Goal: Register for event/course

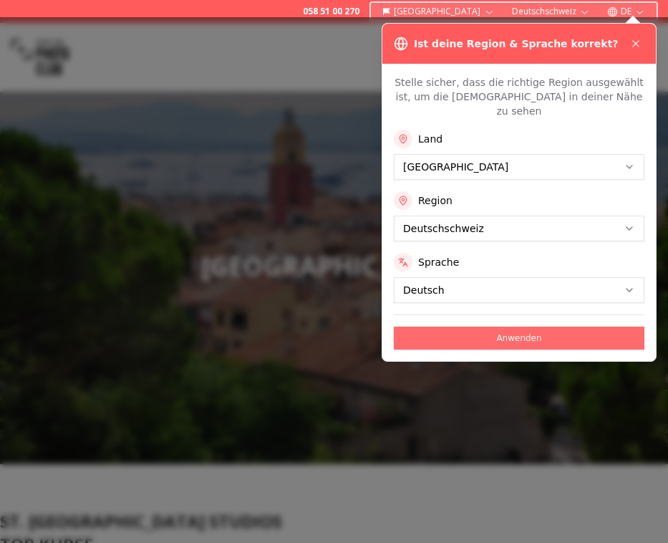
click at [516, 327] on button "Anwenden" at bounding box center [519, 338] width 251 height 23
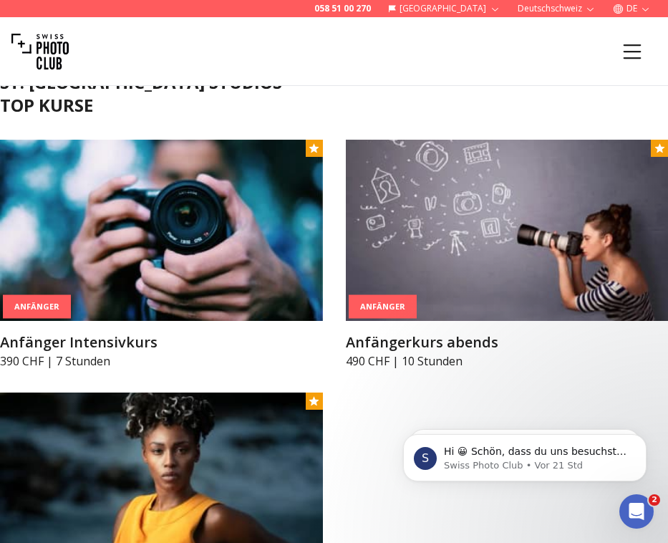
scroll to position [438, 0]
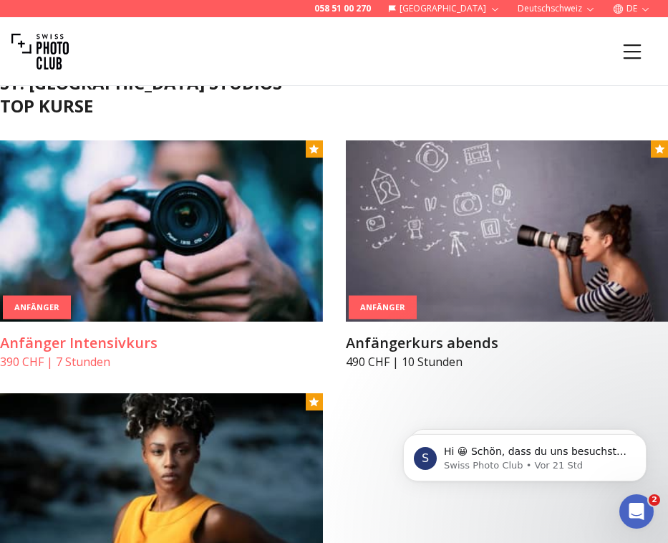
click at [188, 288] on img at bounding box center [161, 230] width 323 height 181
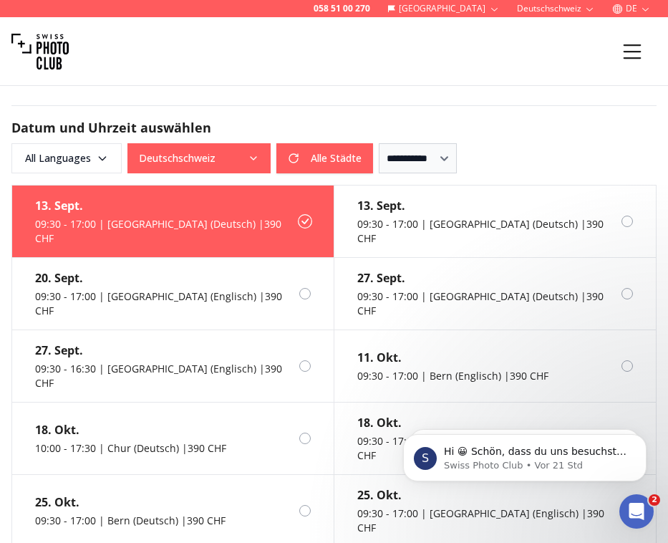
scroll to position [1516, 0]
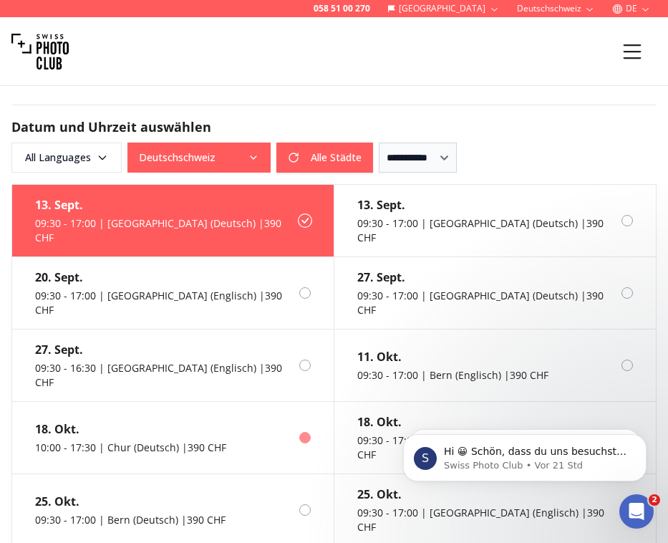
click at [194, 440] on div "10:00 - 17:30 | Chur (Deutsch) | 390 CHF" at bounding box center [130, 447] width 191 height 14
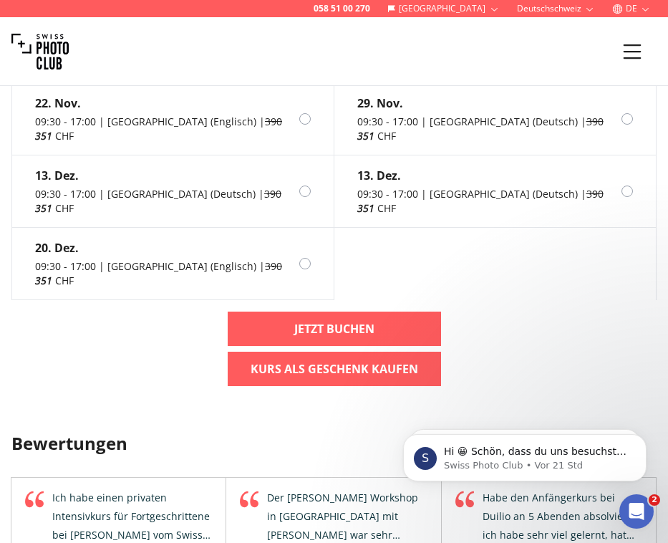
scroll to position [2144, 0]
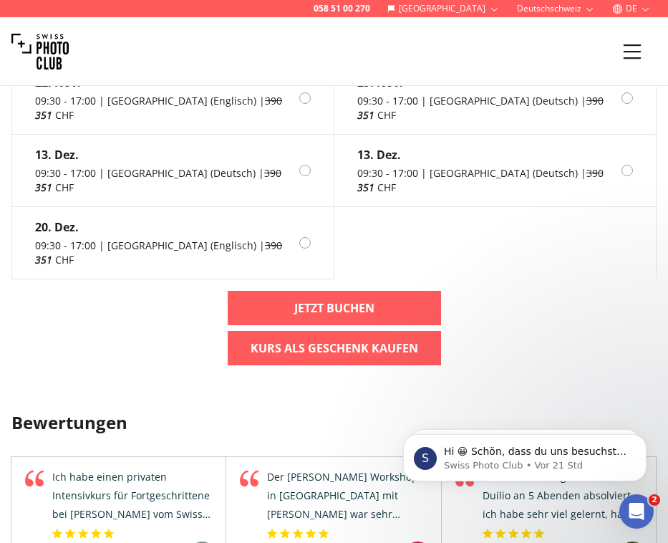
click at [194, 468] on div "Ich habe einen privaten Intensivkurs für Fortgeschrittene bei [PERSON_NAME] vom…" at bounding box center [132, 496] width 165 height 56
click at [190, 468] on div "Ich habe einen privaten Intensivkurs für Fortgeschrittene bei [PERSON_NAME] vom…" at bounding box center [132, 496] width 165 height 56
drag, startPoint x: 125, startPoint y: 327, endPoint x: 174, endPoint y: 380, distance: 72.0
click at [129, 468] on div "Ich habe einen privaten Intensivkurs für Fortgeschrittene bei [PERSON_NAME] vom…" at bounding box center [132, 496] width 165 height 56
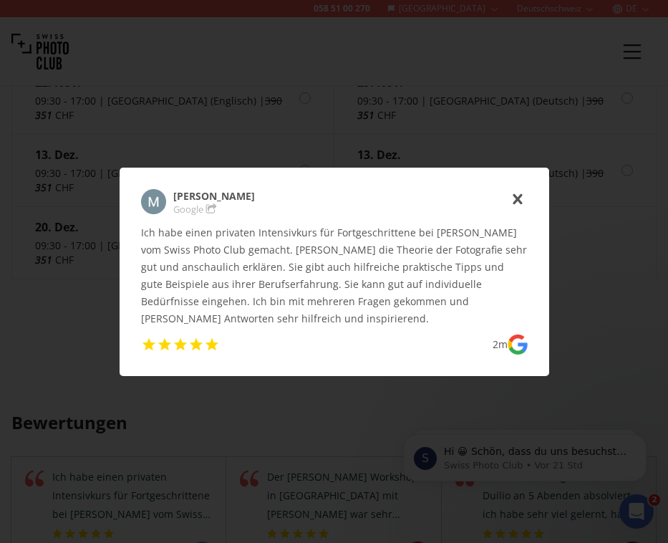
click at [516, 197] on use "icon-cross" at bounding box center [517, 198] width 9 height 11
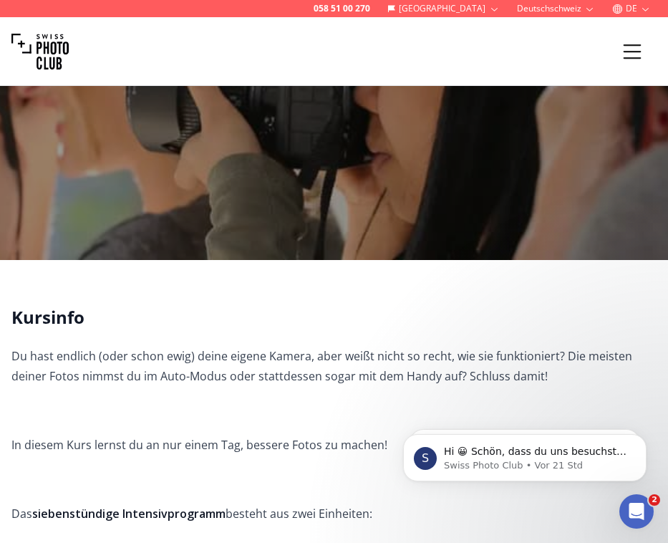
scroll to position [0, 0]
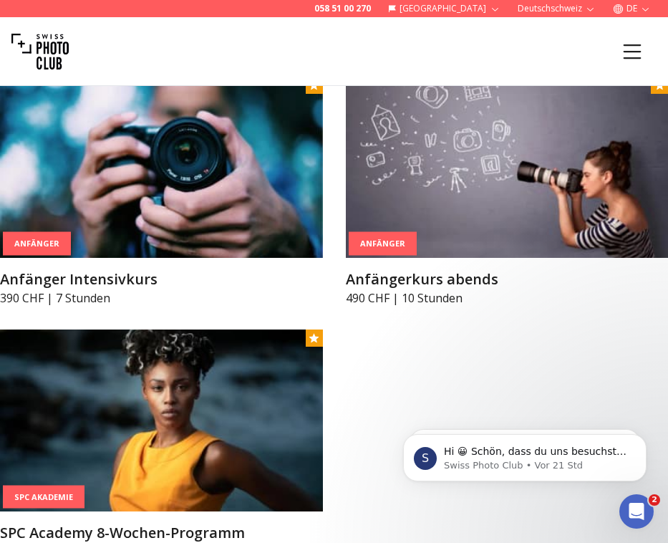
scroll to position [504, 0]
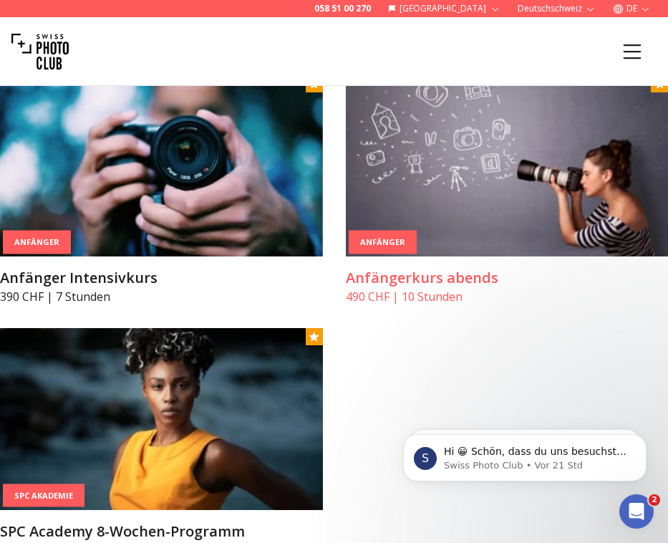
click at [488, 174] on img at bounding box center [507, 165] width 323 height 181
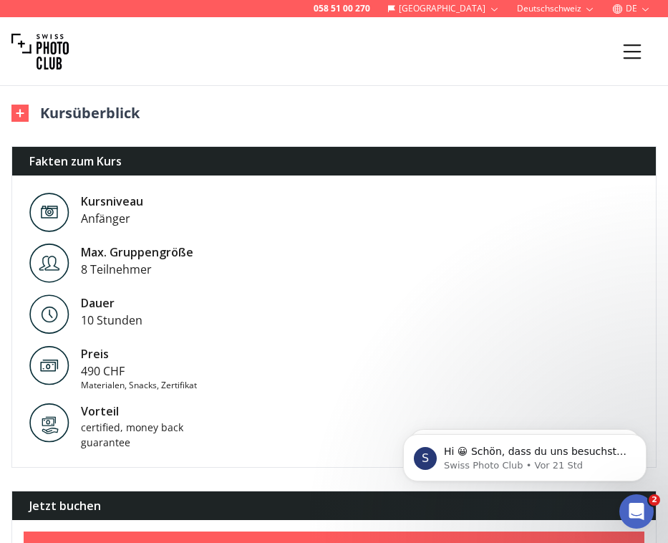
scroll to position [778, 0]
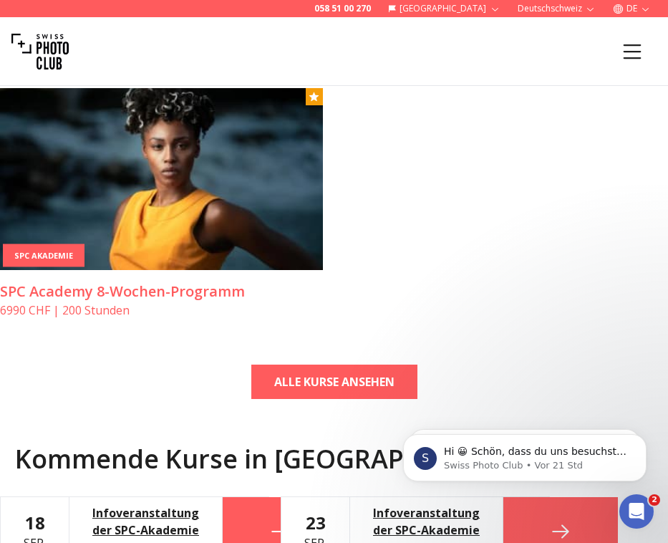
scroll to position [751, 0]
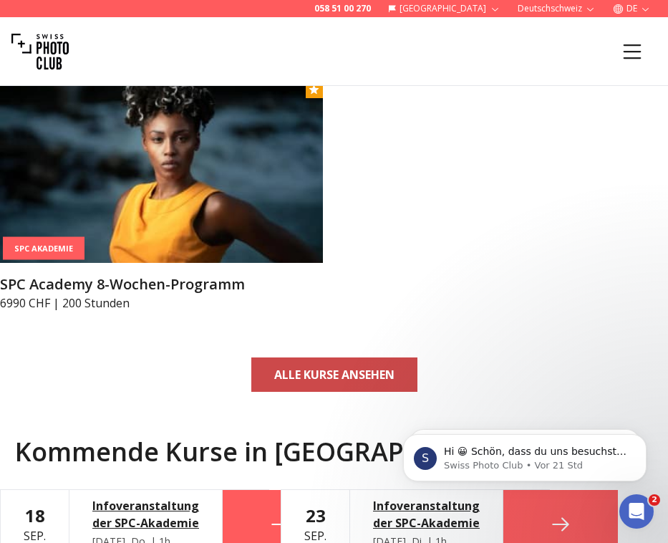
click at [382, 368] on b "ALLE KURSE ANSEHEN" at bounding box center [334, 374] width 120 height 17
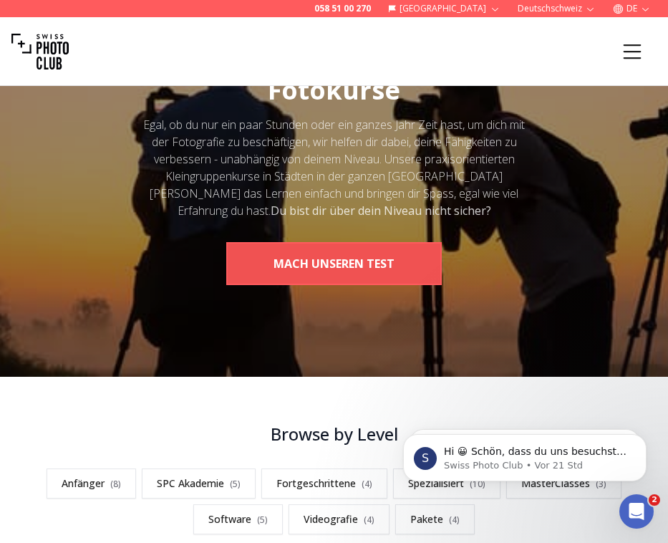
scroll to position [90, 0]
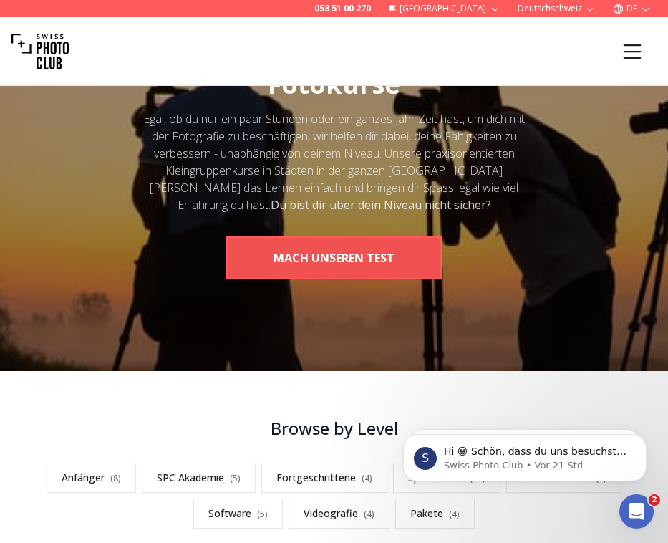
click at [395, 252] on button "MACH UNSEREN TEST" at bounding box center [334, 257] width 216 height 43
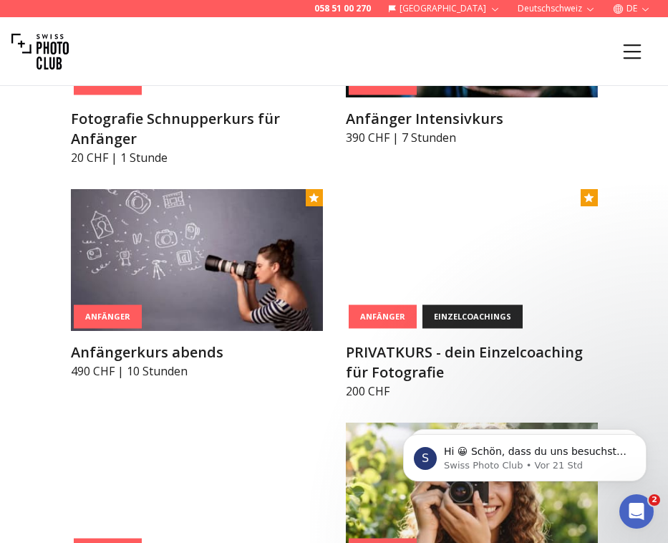
scroll to position [983, 0]
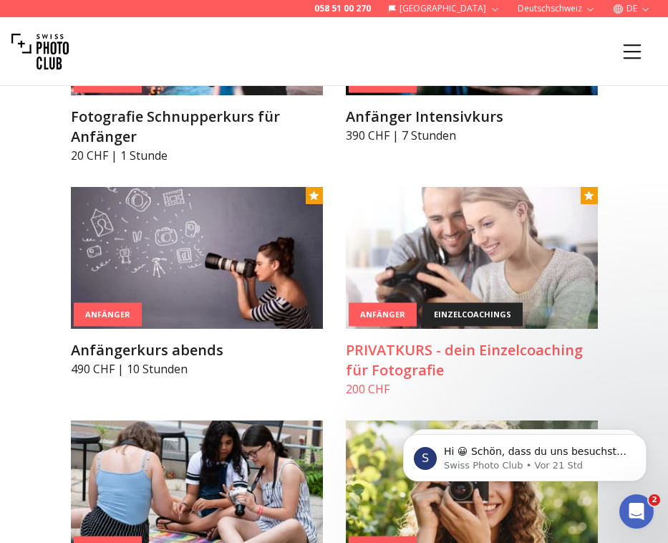
click at [514, 251] on img at bounding box center [472, 258] width 252 height 142
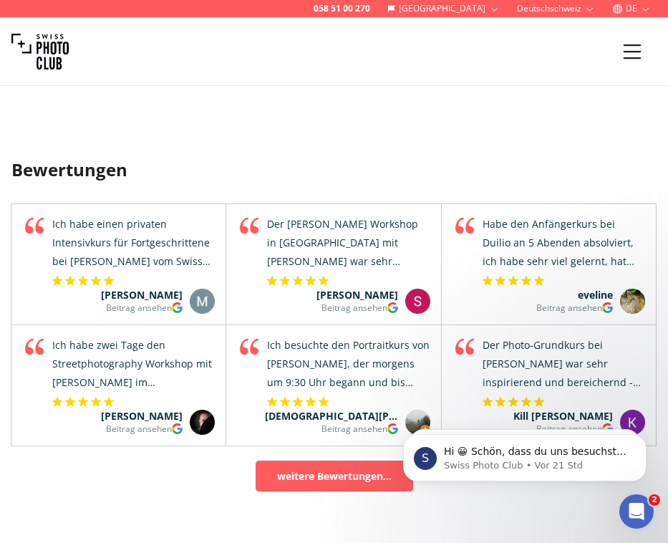
scroll to position [1381, 0]
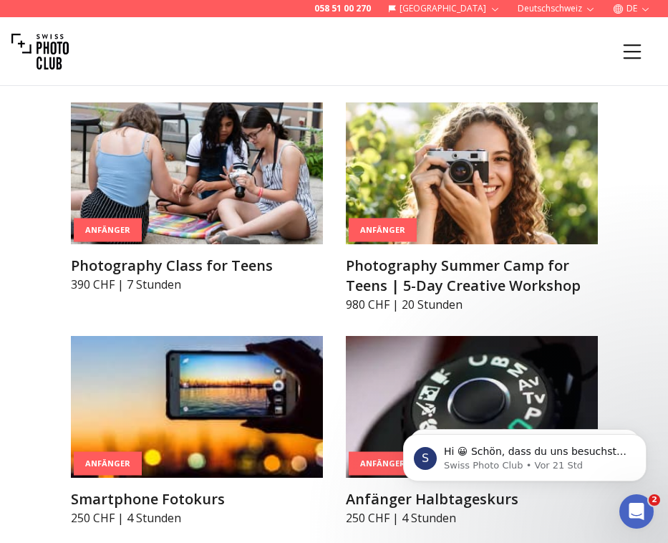
scroll to position [1310, 0]
